Goal: Use online tool/utility: Use online tool/utility

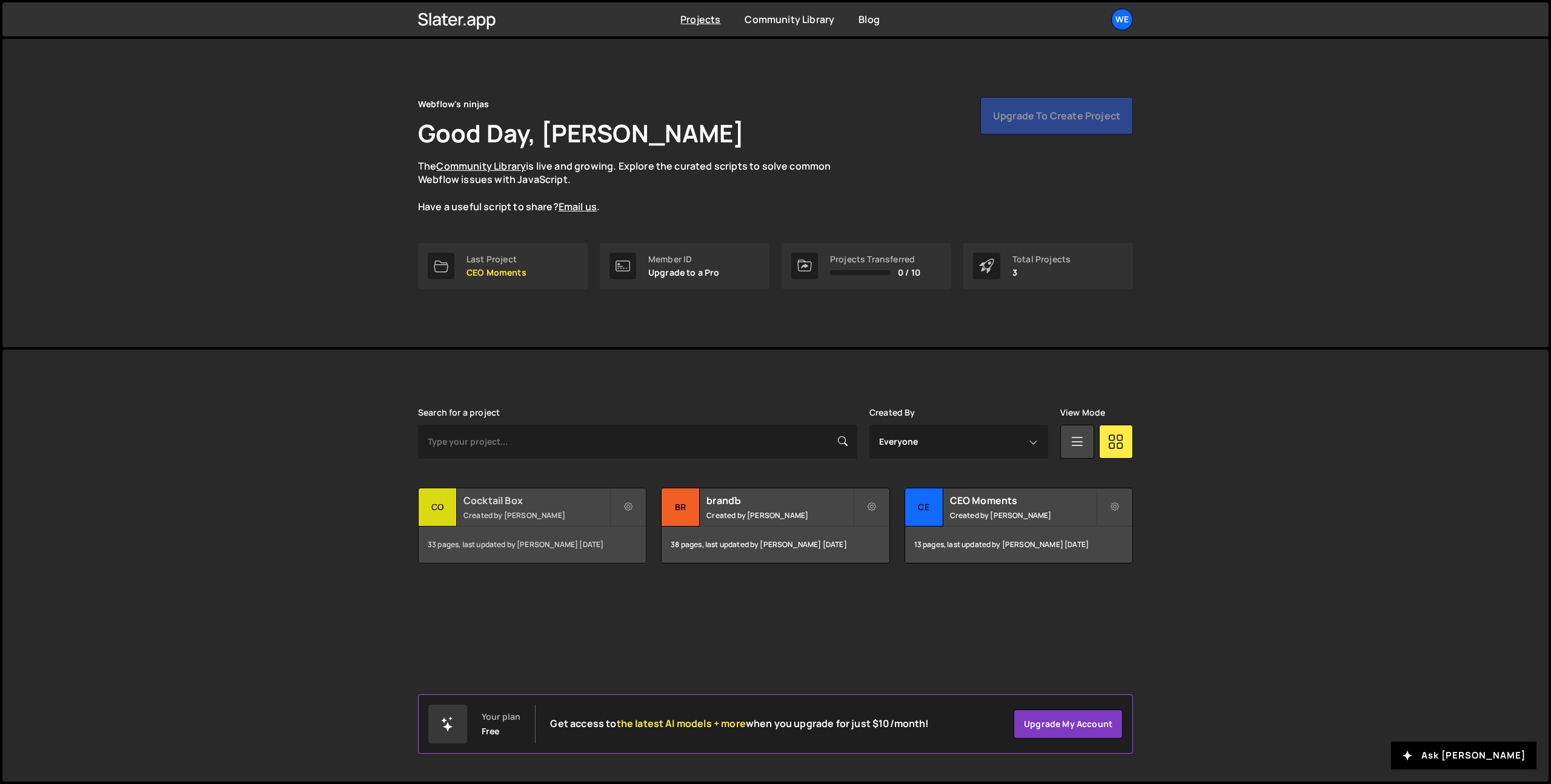
click at [596, 516] on small "Created by Georgi Tsonev" at bounding box center [536, 515] width 146 height 11
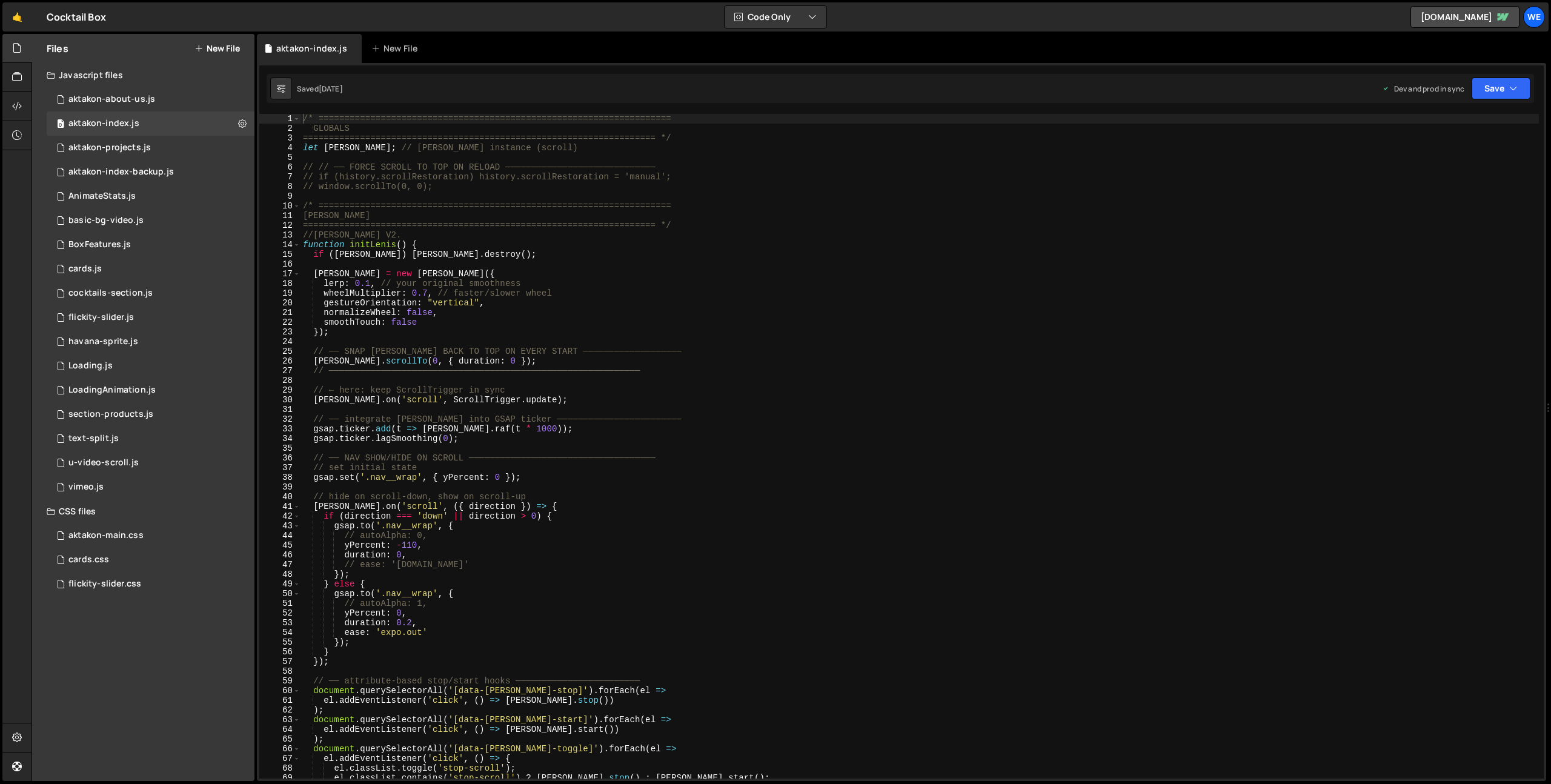
scroll to position [639, 0]
click at [152, 91] on div "0 aktakon-about-us.js 0" at bounding box center [150, 99] width 208 height 25
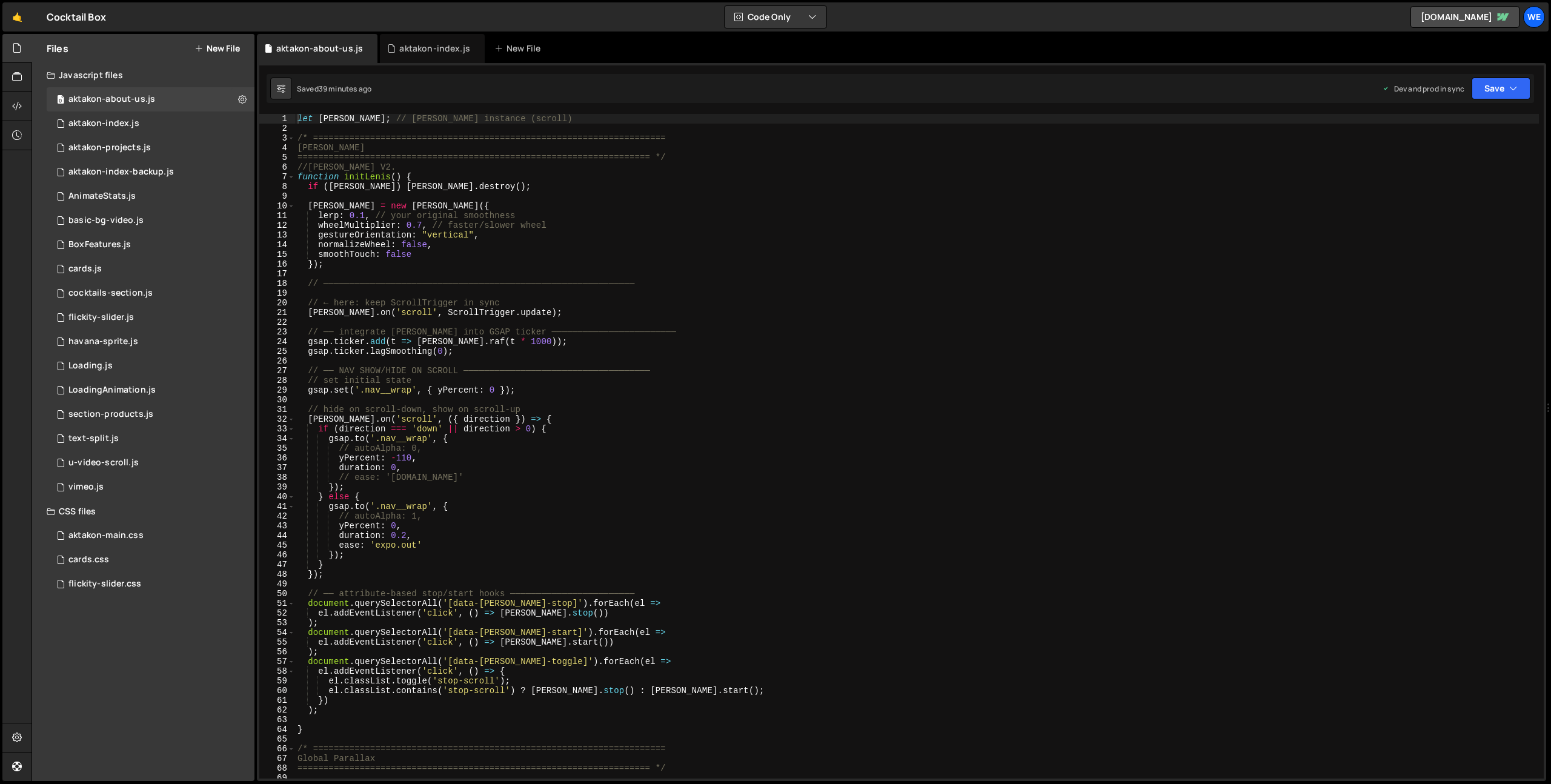
scroll to position [0, 0]
click at [946, 347] on div "let lenis ; // Lenis instance (scroll) /* =====================================…" at bounding box center [917, 456] width 1244 height 684
click at [744, 505] on div "let lenis ; // Lenis instance (scroll) /* =====================================…" at bounding box center [917, 456] width 1244 height 684
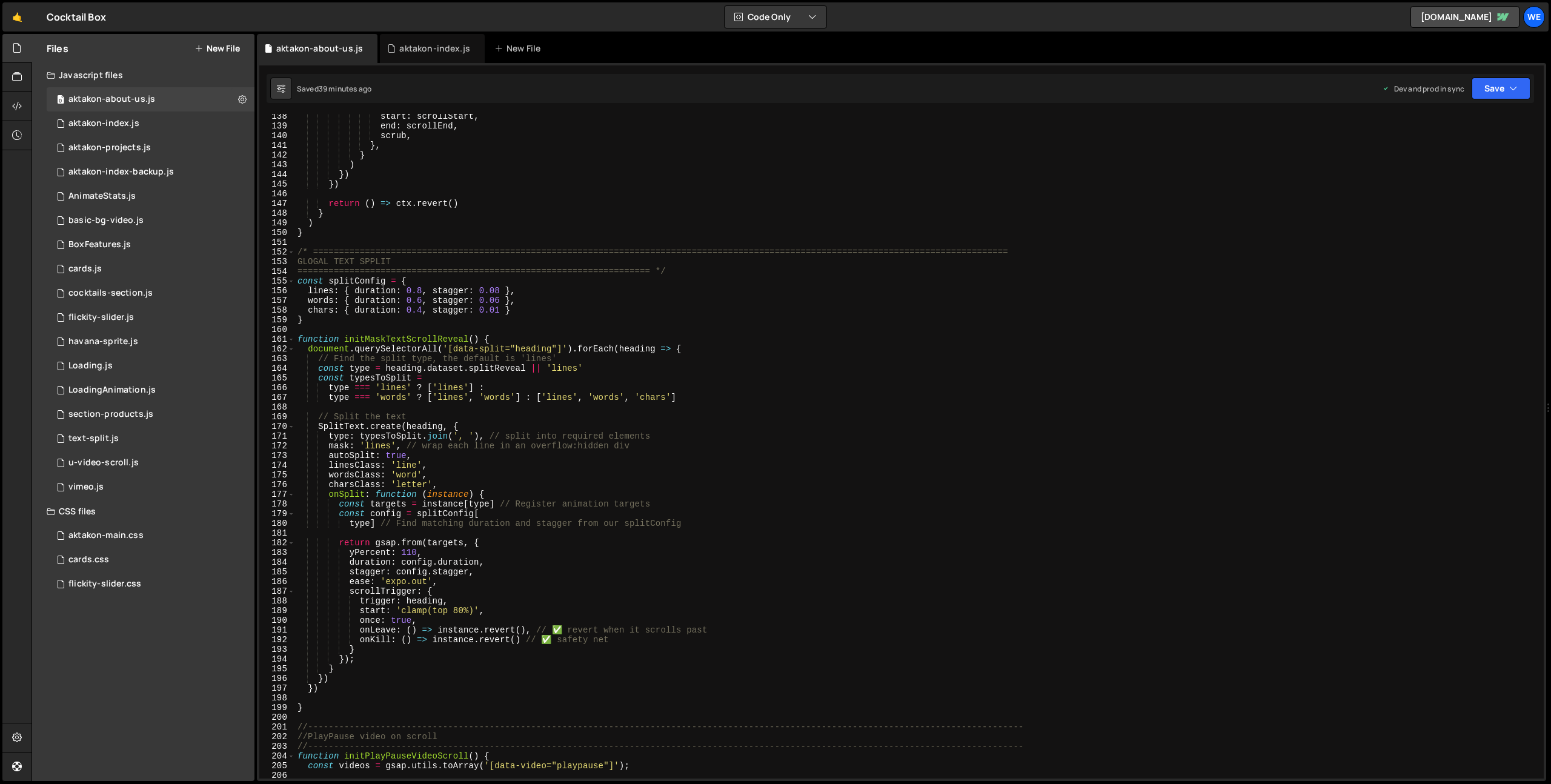
scroll to position [1330, 0]
click at [736, 475] on div "start : scrollStart , end : scrollEnd , scrub , } , } ) }) }) return ( ) => ctx…" at bounding box center [917, 453] width 1244 height 684
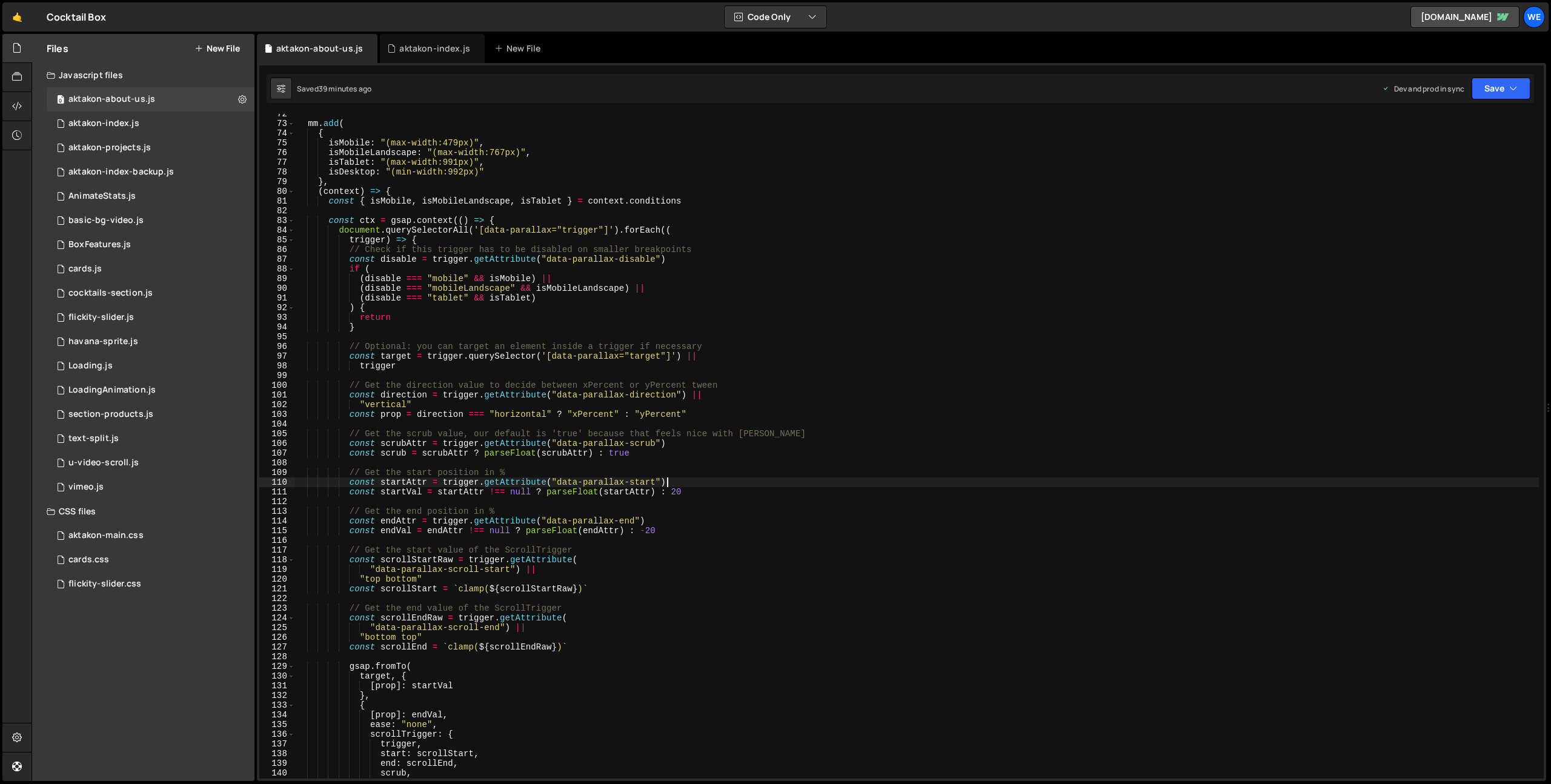
click at [741, 480] on div "mm . add ( { isMobile : "(max-width:479px)" , isMobileLandscape : "(max-width:7…" at bounding box center [917, 451] width 1244 height 684
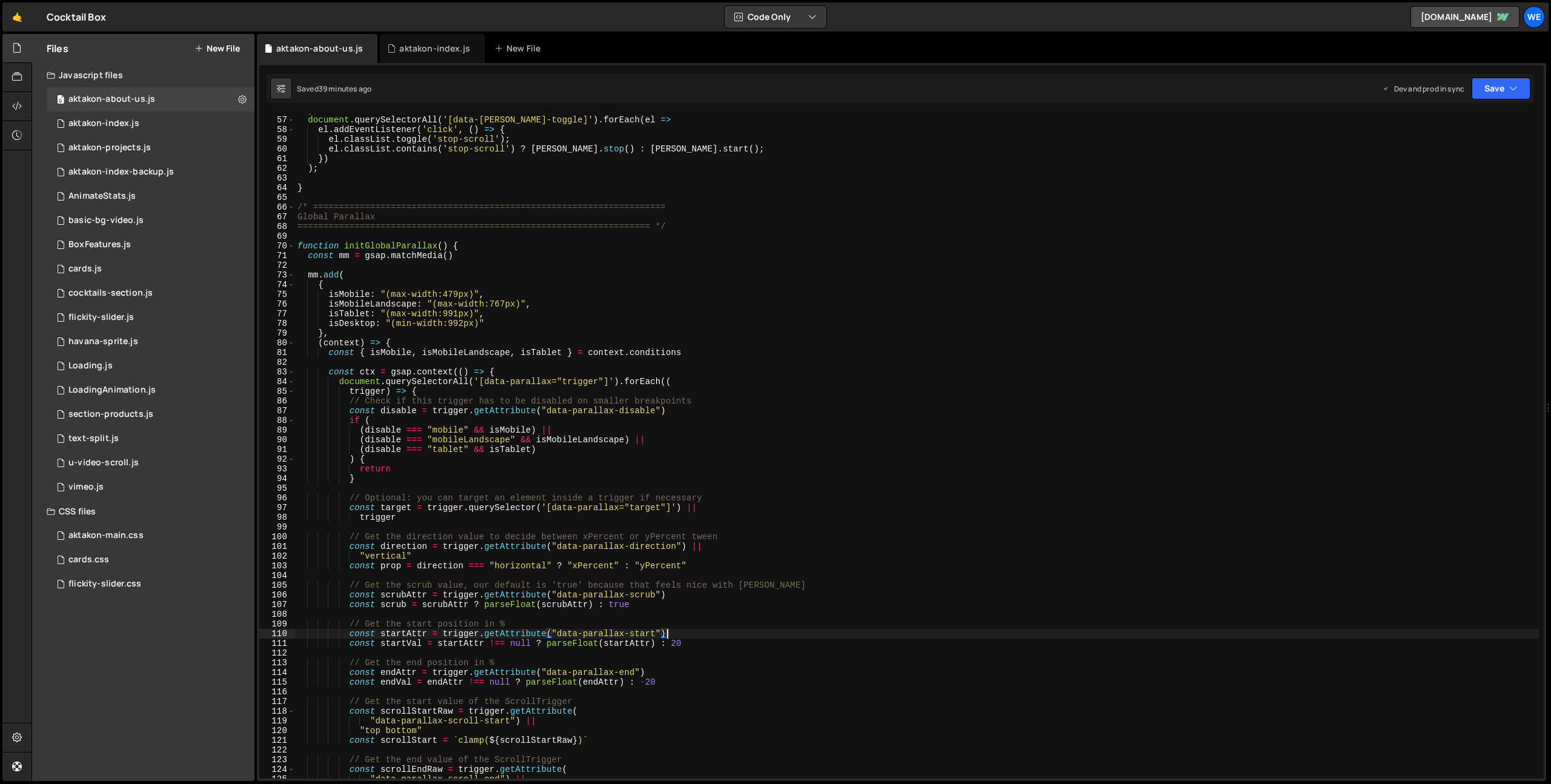
type textarea "initScript();"
